Goal: Navigation & Orientation: Find specific page/section

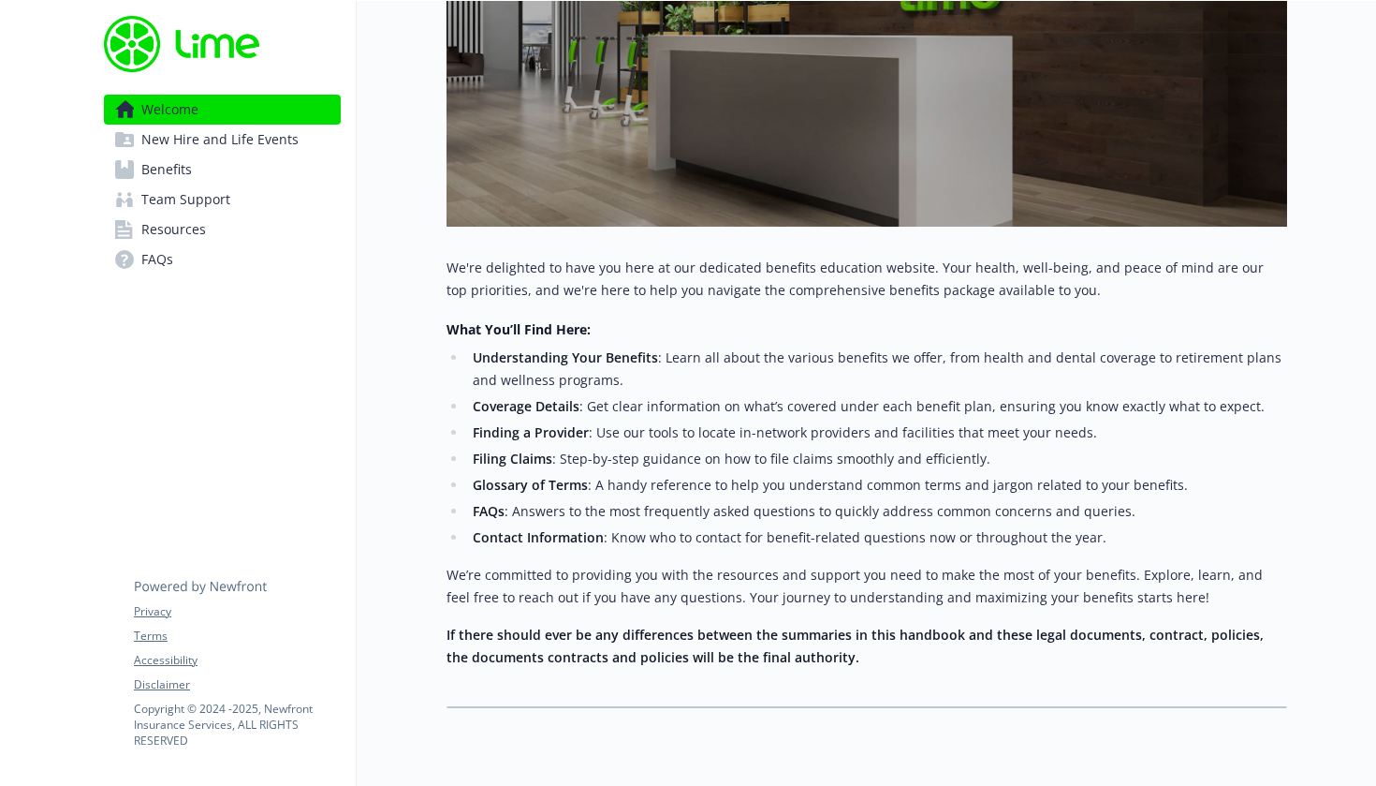
scroll to position [522, 0]
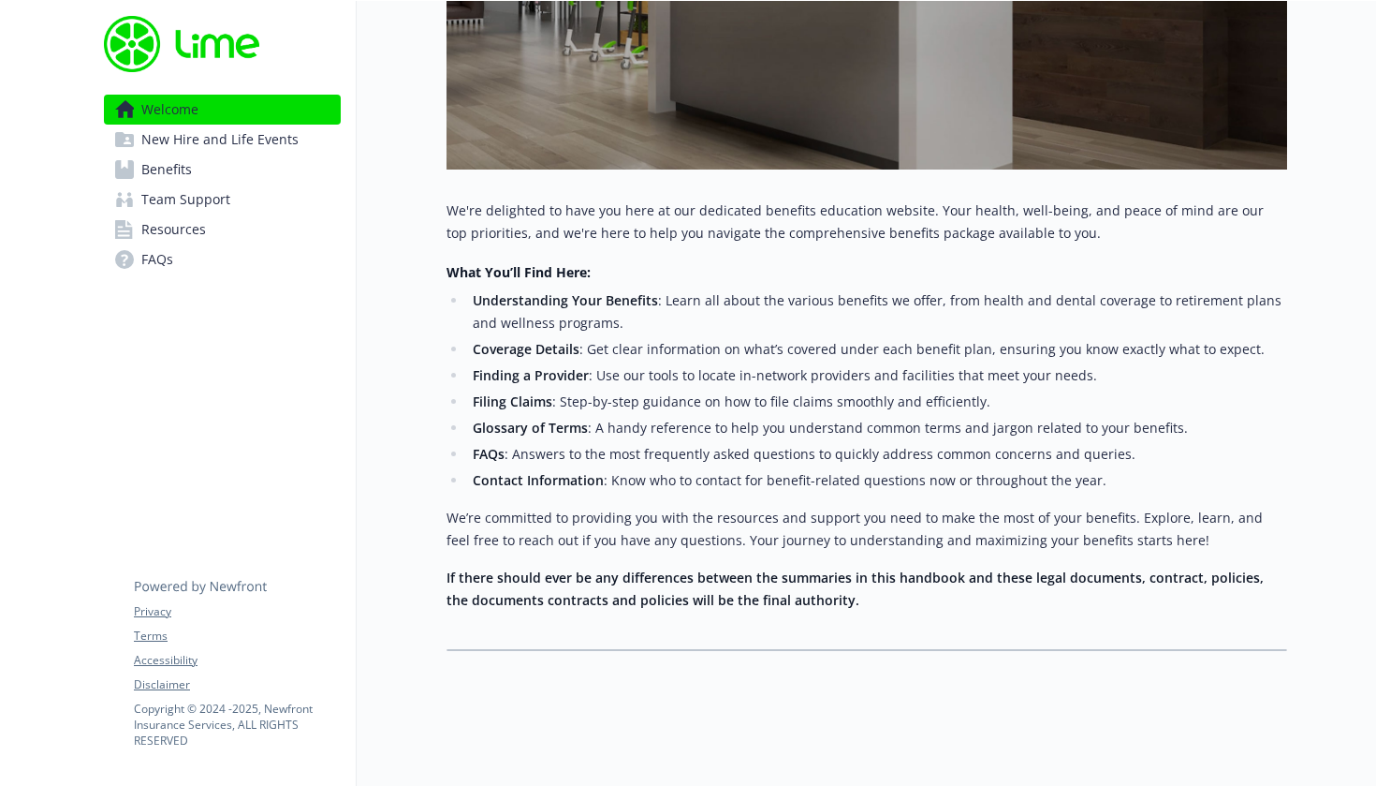
click at [189, 140] on span "New Hire and Life Events" at bounding box center [219, 140] width 157 height 30
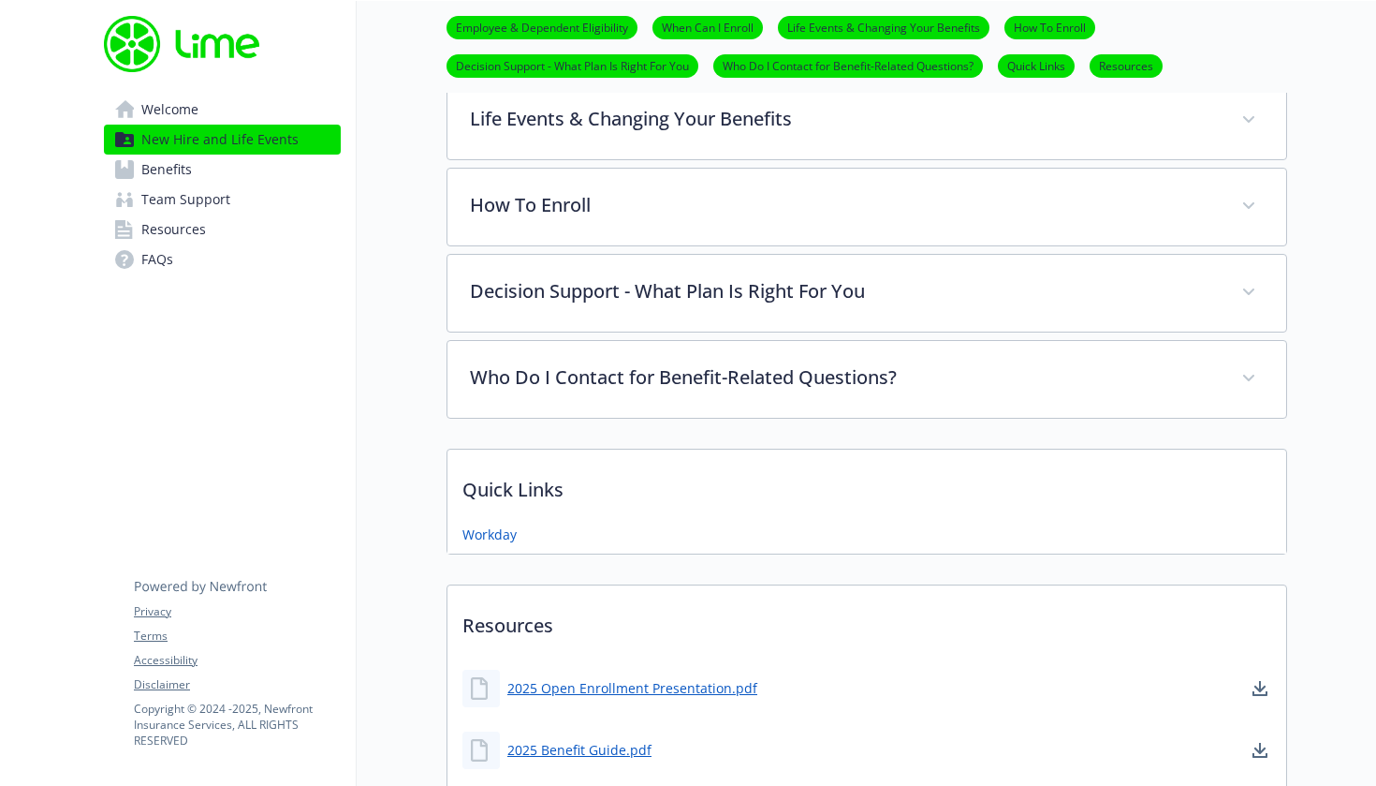
scroll to position [991, 0]
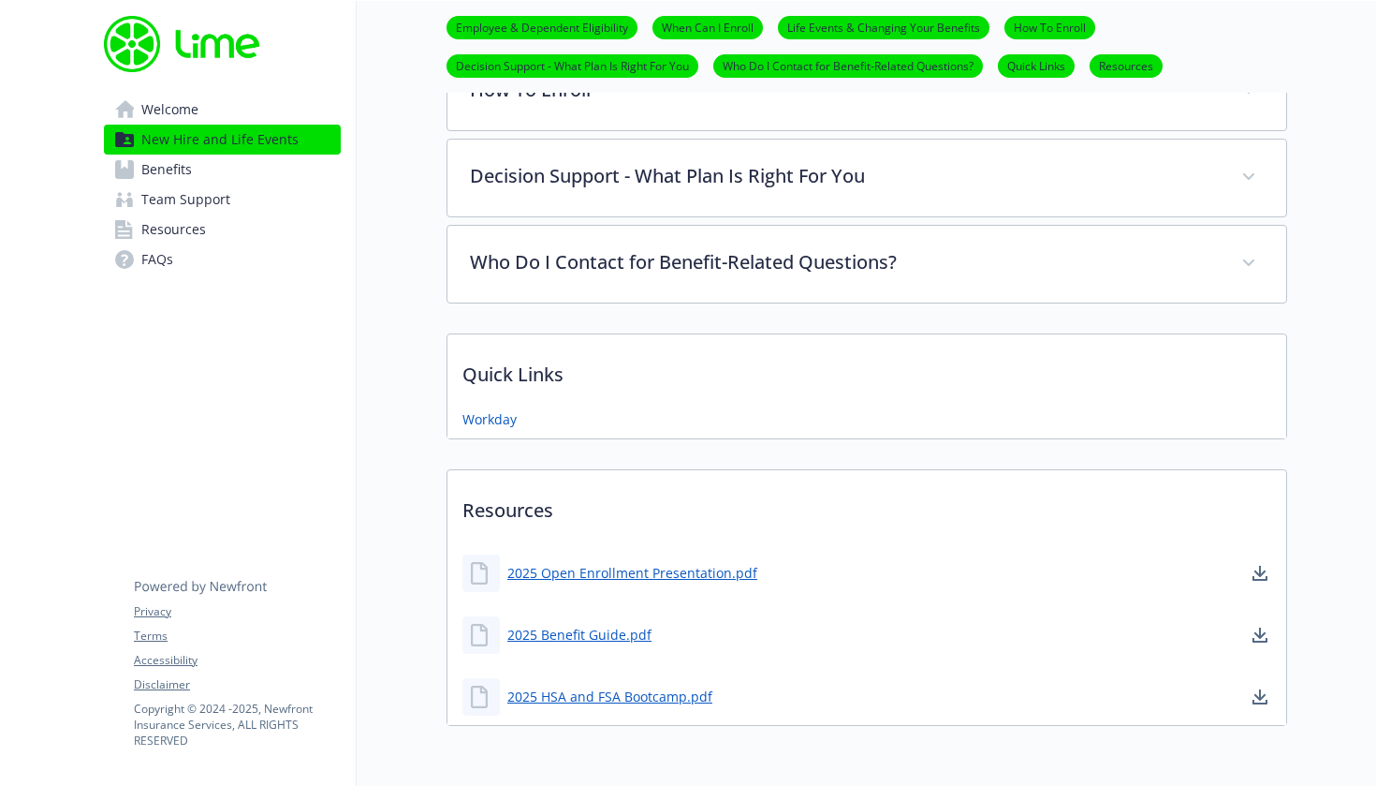
click at [181, 175] on span "Benefits" at bounding box center [166, 170] width 51 height 30
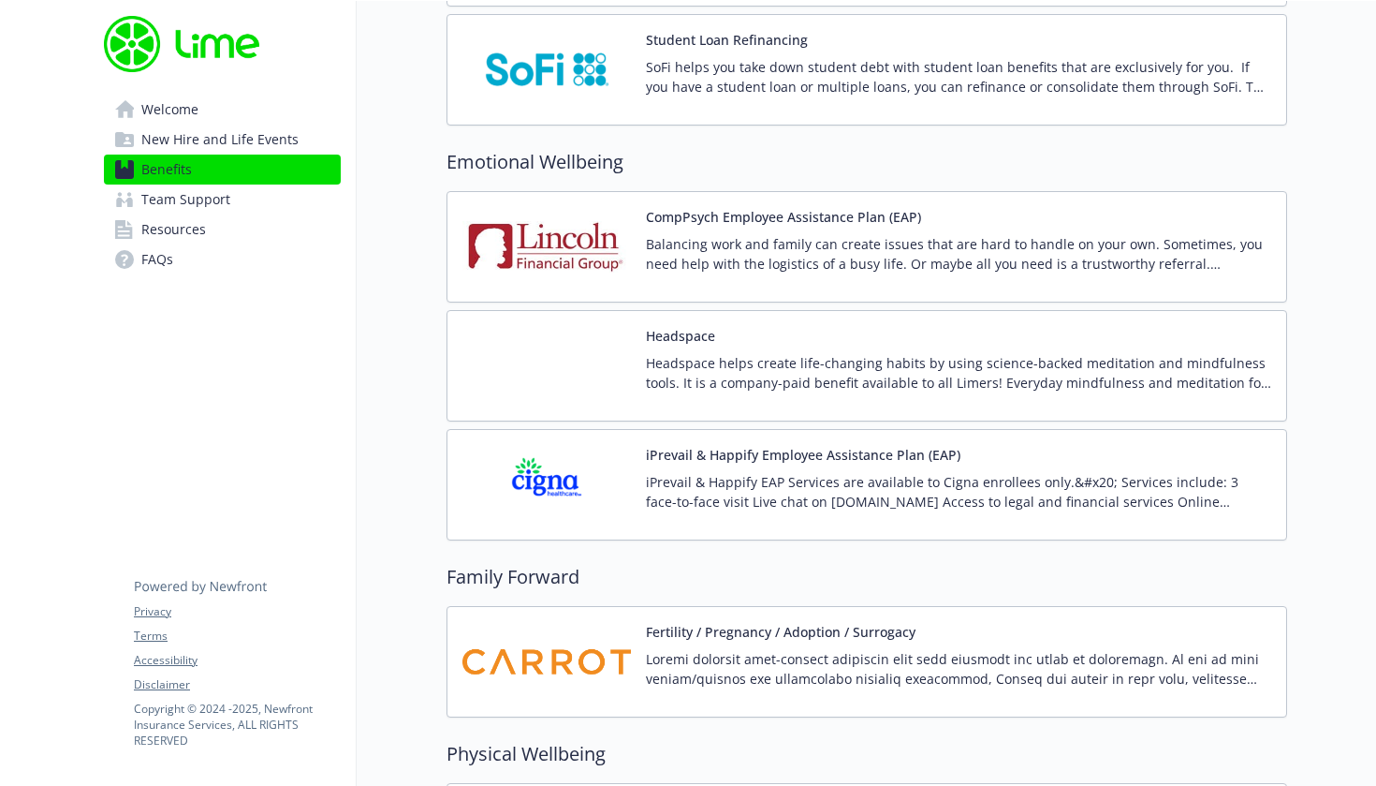
scroll to position [4127, 0]
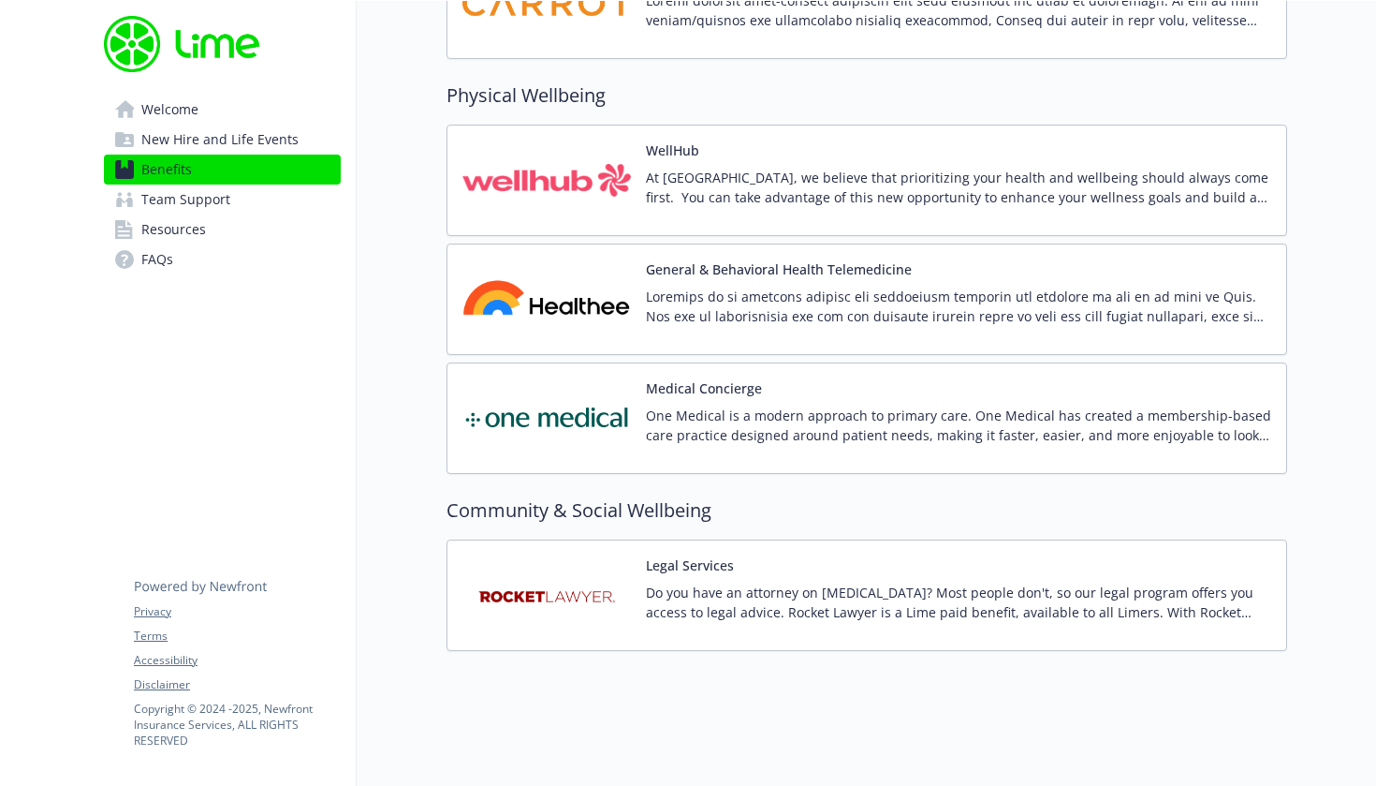
click at [604, 310] on img at bounding box center [547, 299] width 169 height 80
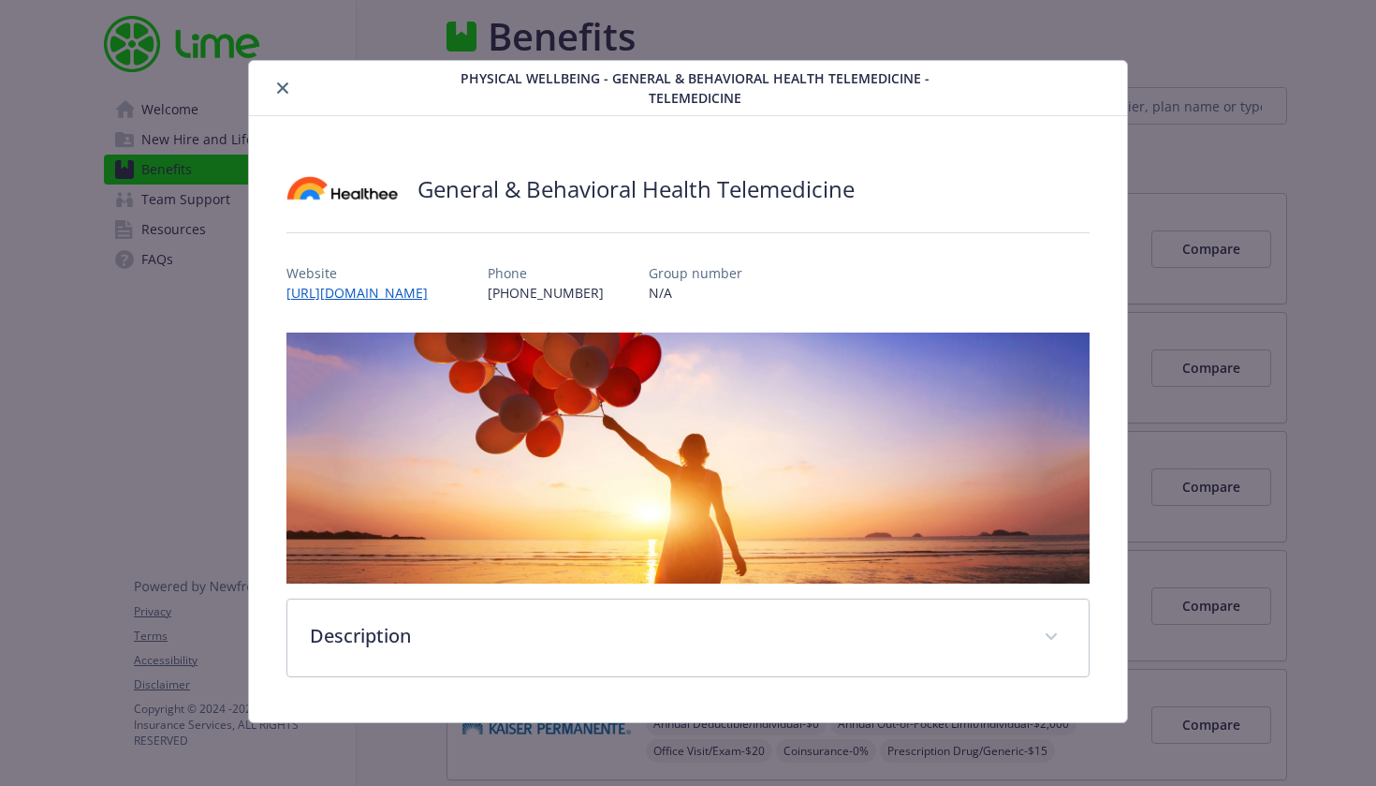
click at [443, 297] on link "[URL][DOMAIN_NAME]" at bounding box center [365, 293] width 156 height 18
click at [282, 93] on icon "close" at bounding box center [282, 87] width 11 height 11
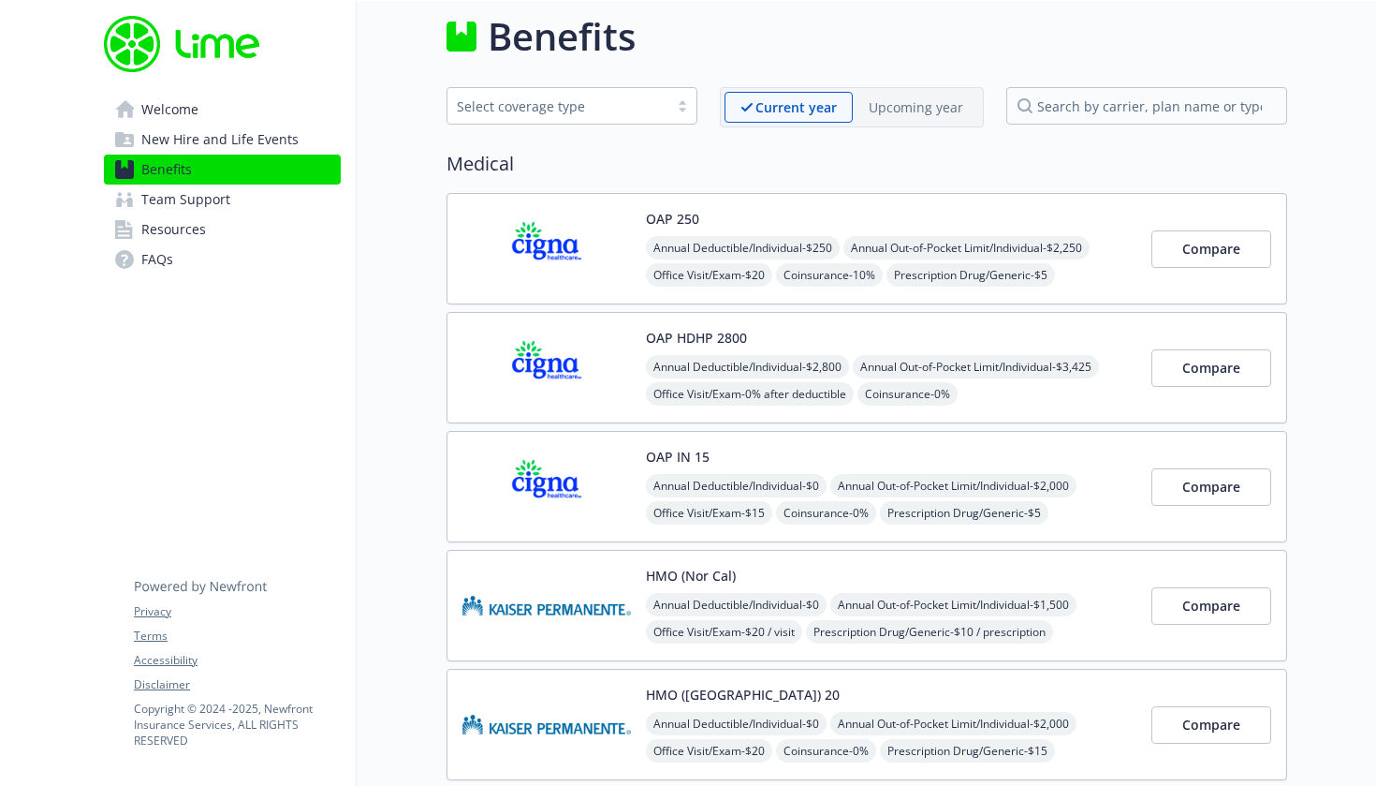
click at [201, 170] on link "Benefits" at bounding box center [222, 170] width 237 height 30
click at [166, 198] on span "Team Support" at bounding box center [185, 199] width 89 height 30
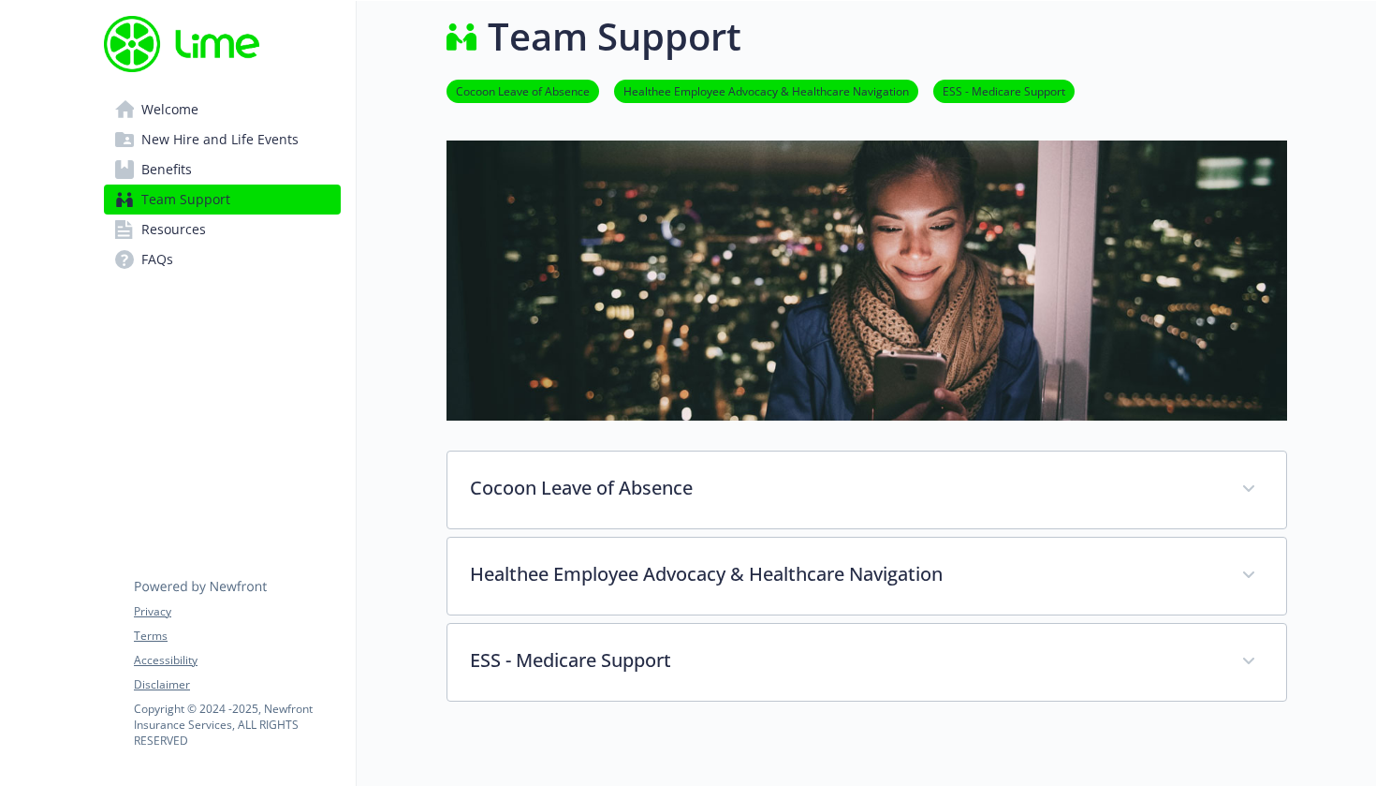
click at [179, 141] on span "New Hire and Life Events" at bounding box center [219, 140] width 157 height 30
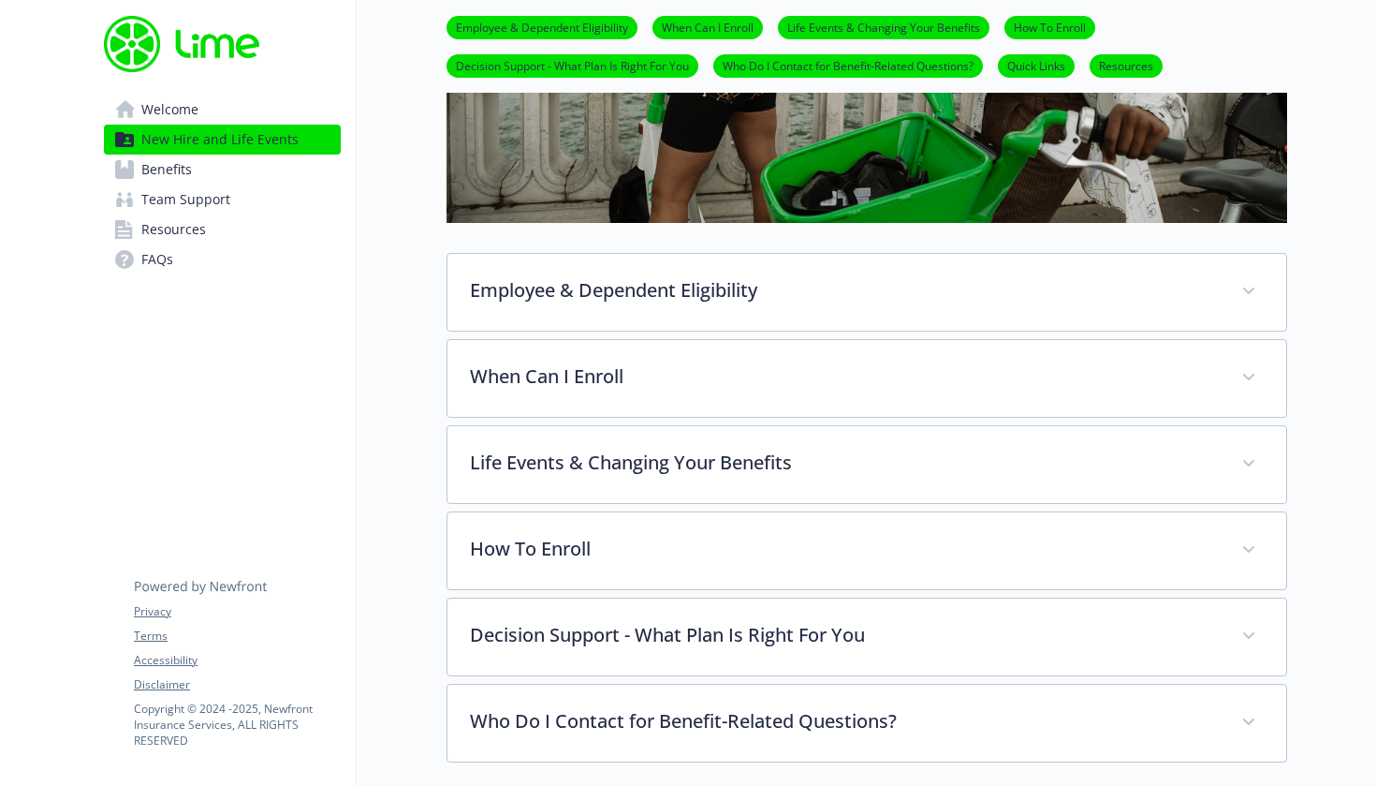
scroll to position [536, 0]
